Goal: Find specific page/section: Find specific page/section

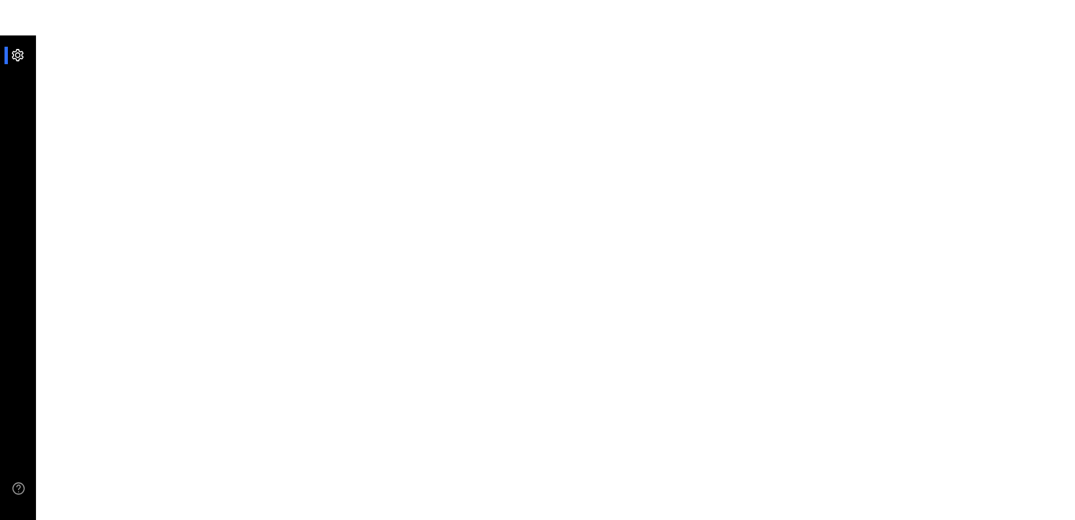
click at [18, 57] on div at bounding box center [23, 55] width 24 height 17
click at [17, 59] on div at bounding box center [23, 55] width 24 height 17
click at [13, 56] on div at bounding box center [23, 55] width 24 height 17
click at [22, 489] on use at bounding box center [18, 488] width 11 height 11
